Goal: Transaction & Acquisition: Book appointment/travel/reservation

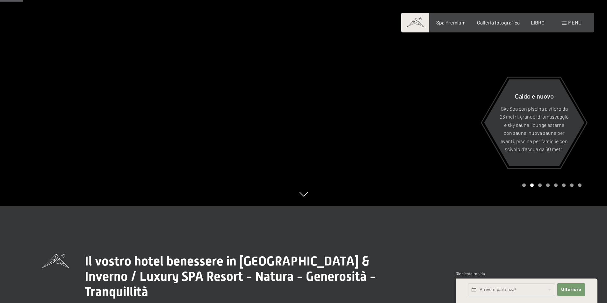
scroll to position [96, 0]
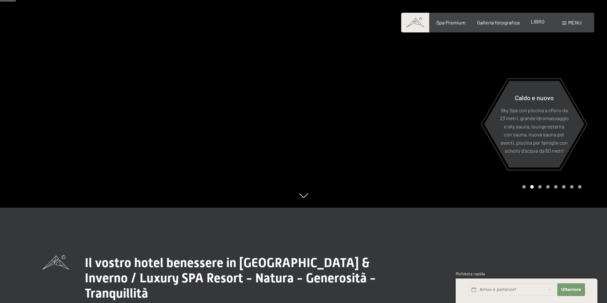
click at [540, 22] on font "LIBRO" at bounding box center [537, 21] width 14 height 6
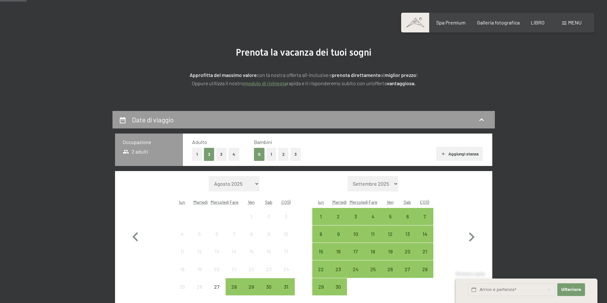
scroll to position [96, 0]
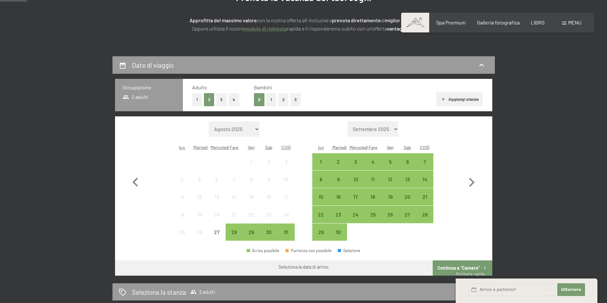
click at [282, 99] on font "2" at bounding box center [283, 99] width 2 height 5
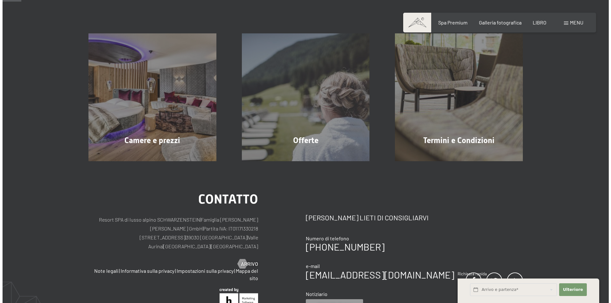
scroll to position [0, 0]
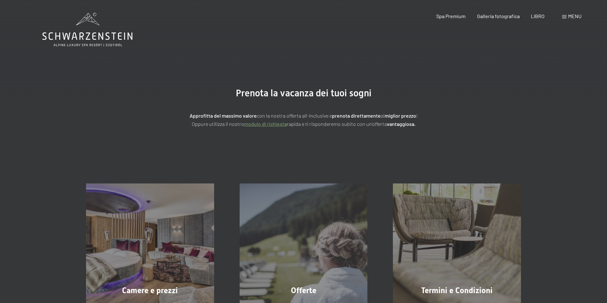
click at [573, 16] on font "menu" at bounding box center [574, 16] width 13 height 6
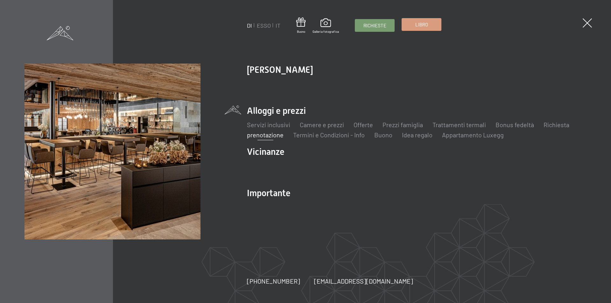
click at [419, 25] on font "Libro" at bounding box center [422, 25] width 13 height 6
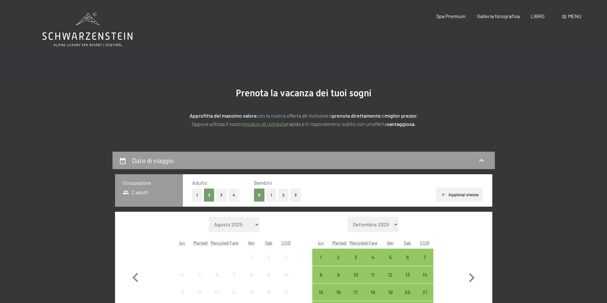
click at [281, 198] on button "2" at bounding box center [283, 195] width 11 height 13
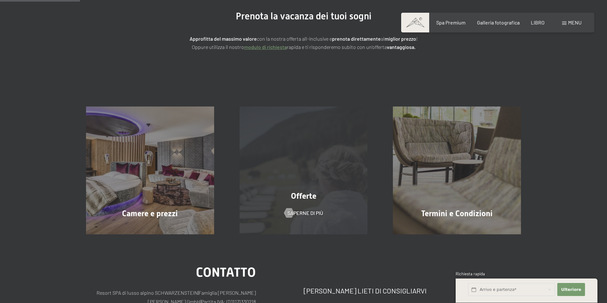
scroll to position [96, 0]
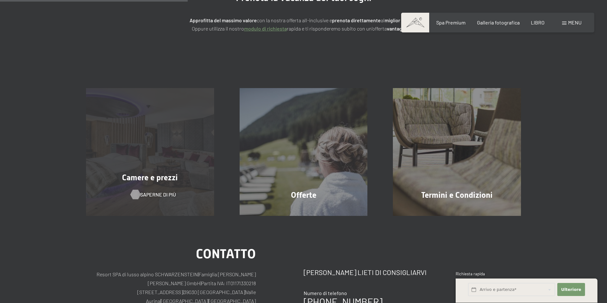
click at [154, 194] on font "Saperne di più" at bounding box center [158, 195] width 36 height 6
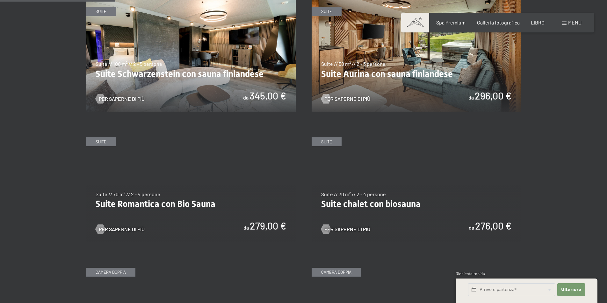
scroll to position [446, 0]
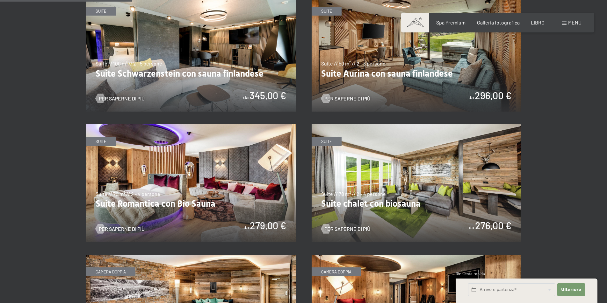
click at [212, 181] on img at bounding box center [191, 183] width 210 height 118
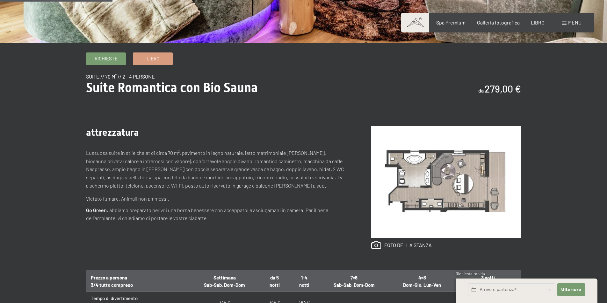
scroll to position [191, 0]
